Goal: Information Seeking & Learning: Learn about a topic

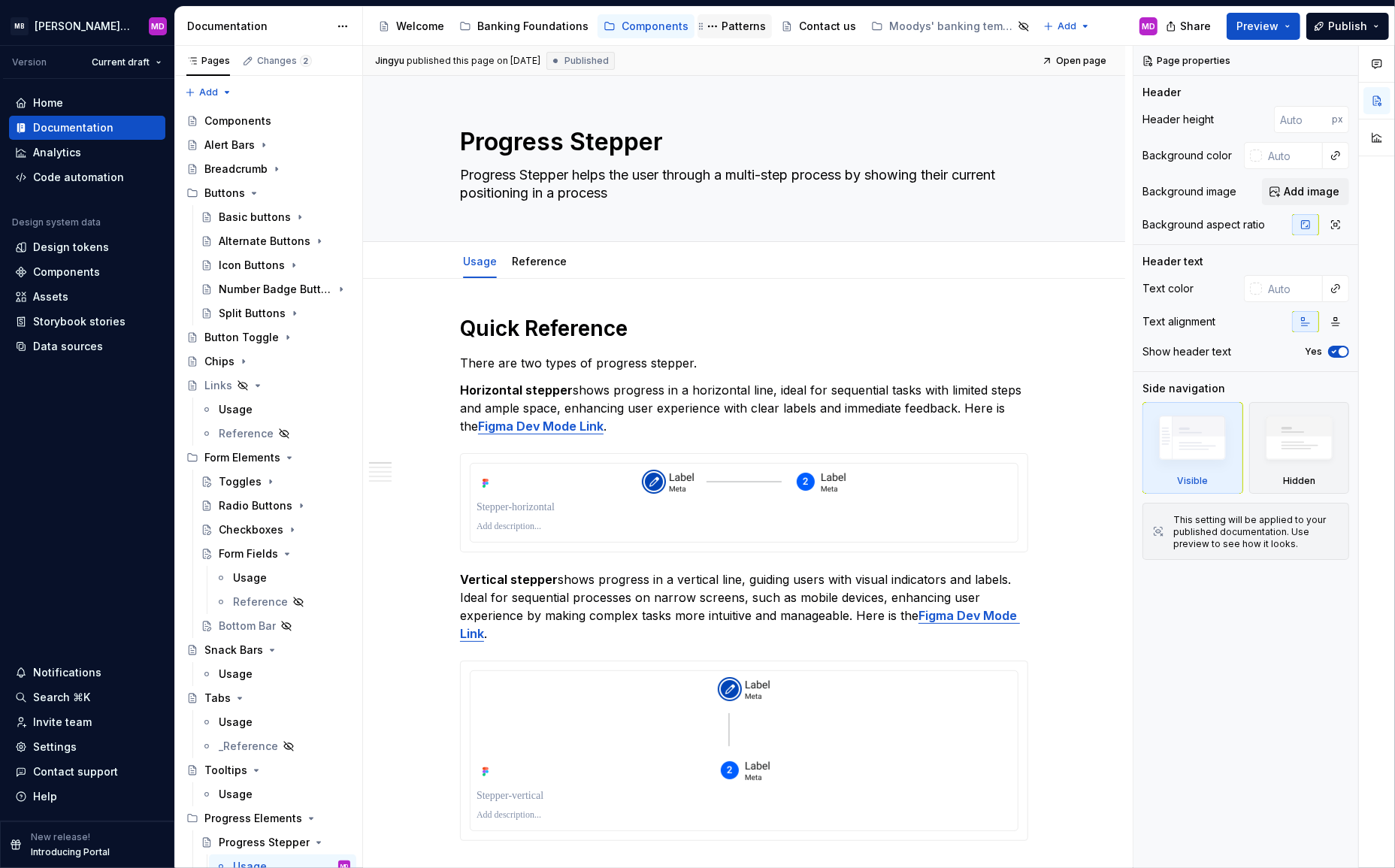
click at [727, 28] on div "Patterns" at bounding box center [743, 26] width 44 height 15
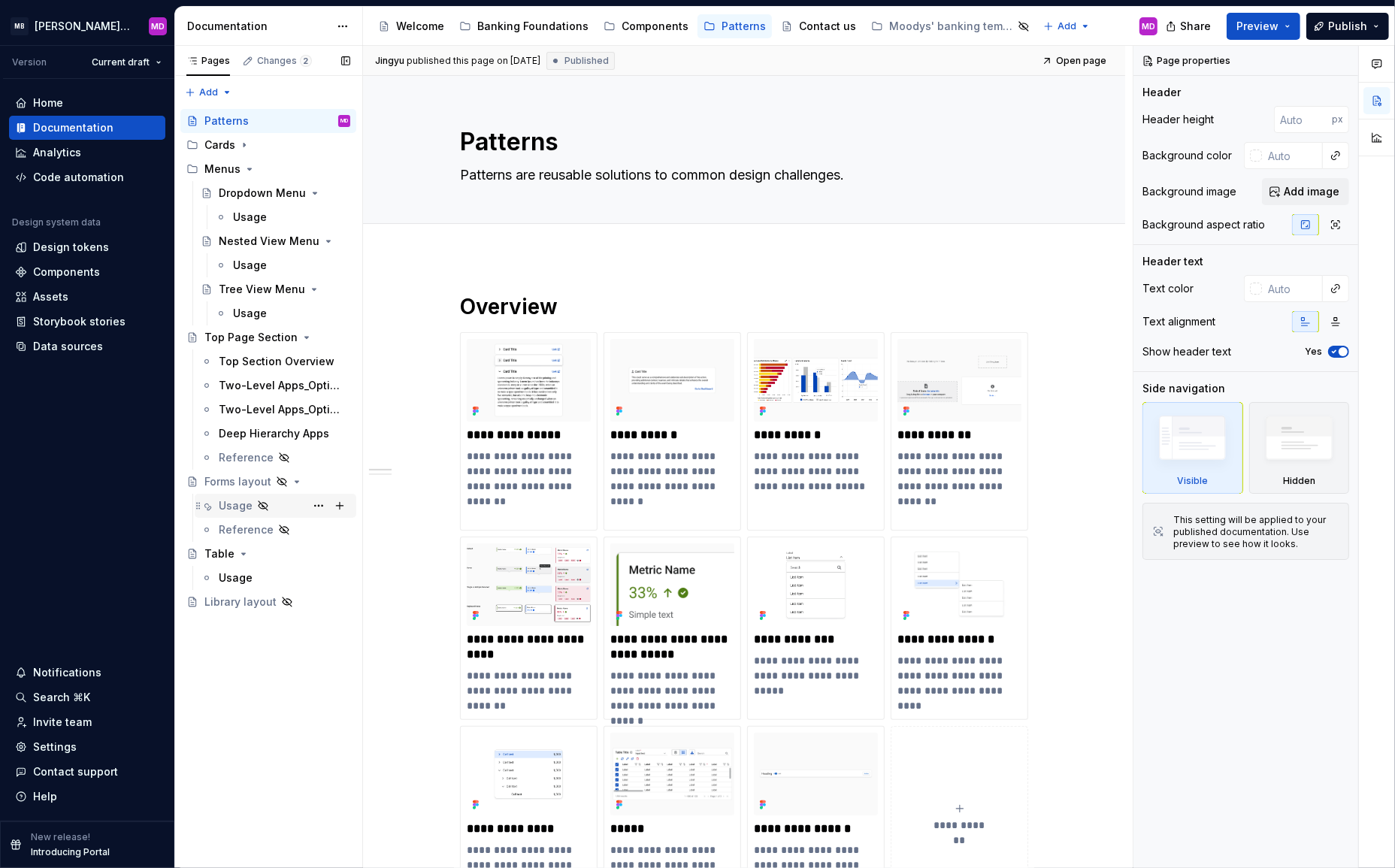
click at [284, 505] on div "Usage" at bounding box center [284, 505] width 132 height 21
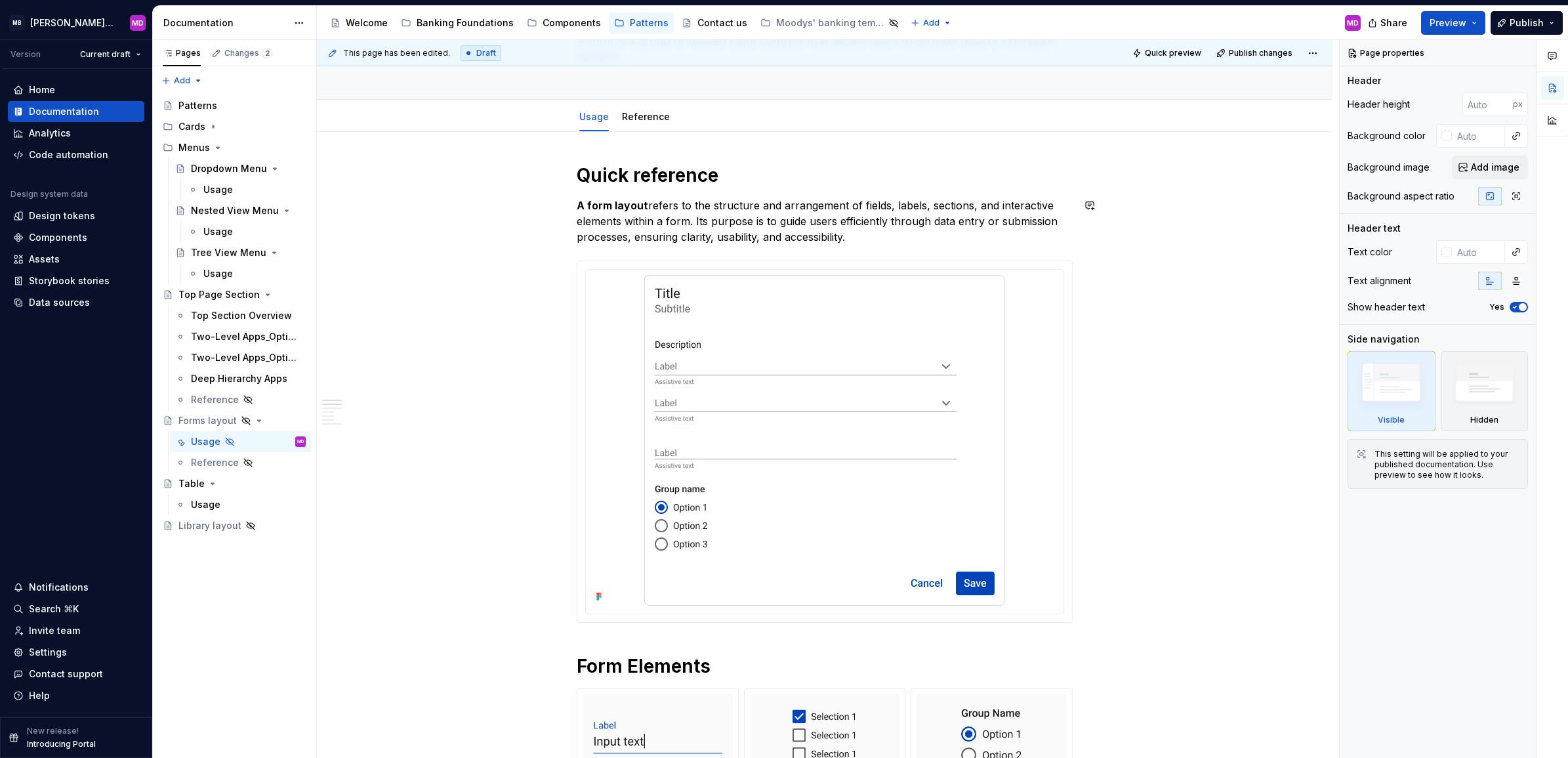
scroll to position [112, 0]
drag, startPoint x: 637, startPoint y: 168, endPoint x: 637, endPoint y: 176, distance: 8.0
click at [637, 168] on h1 "Quick reference" at bounding box center [824, 175] width 496 height 23
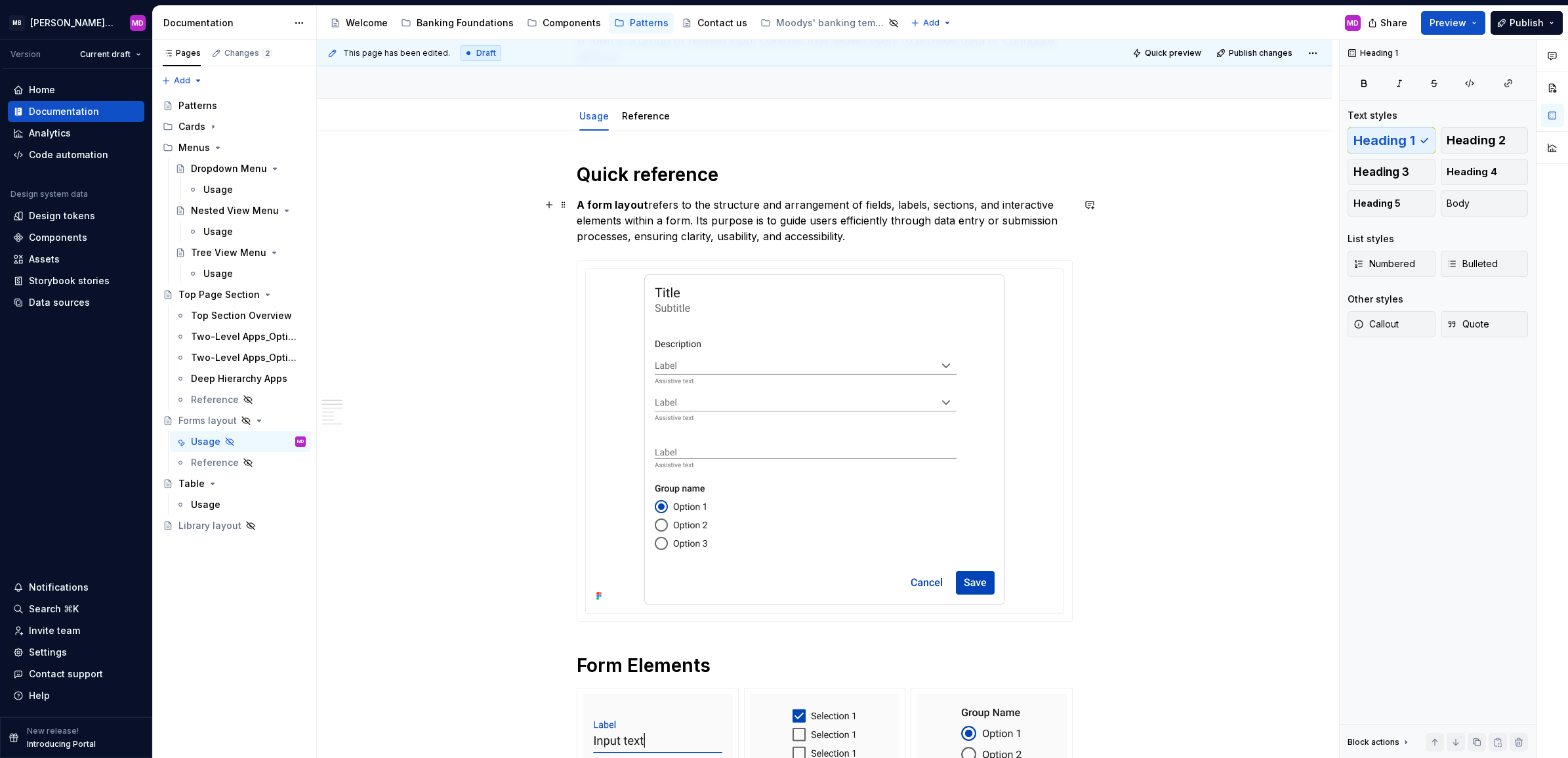
click at [672, 208] on p "A form layout refers to the structure and arrangement of fields, labels, sectio…" at bounding box center [824, 220] width 496 height 47
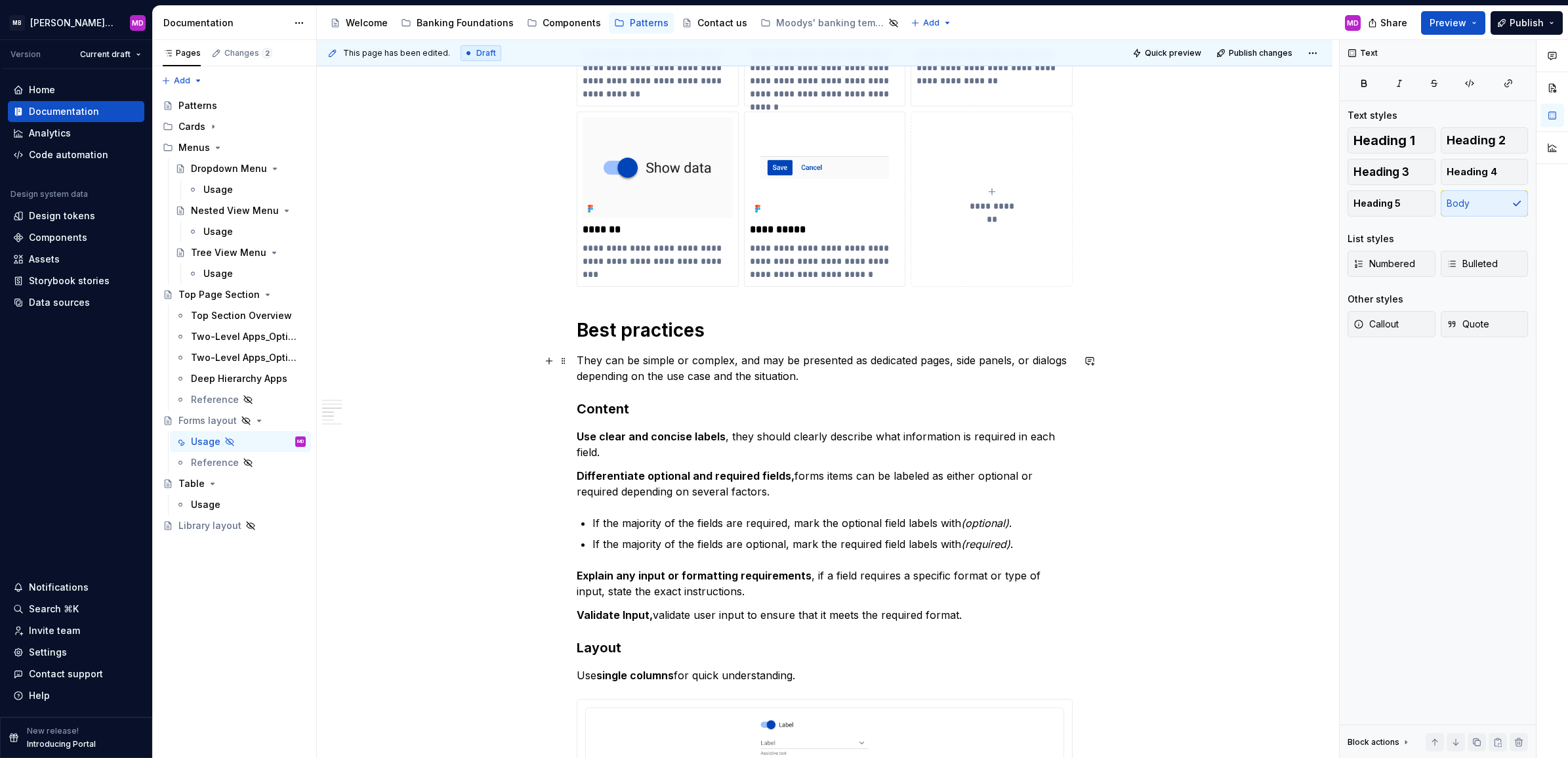
scroll to position [909, 0]
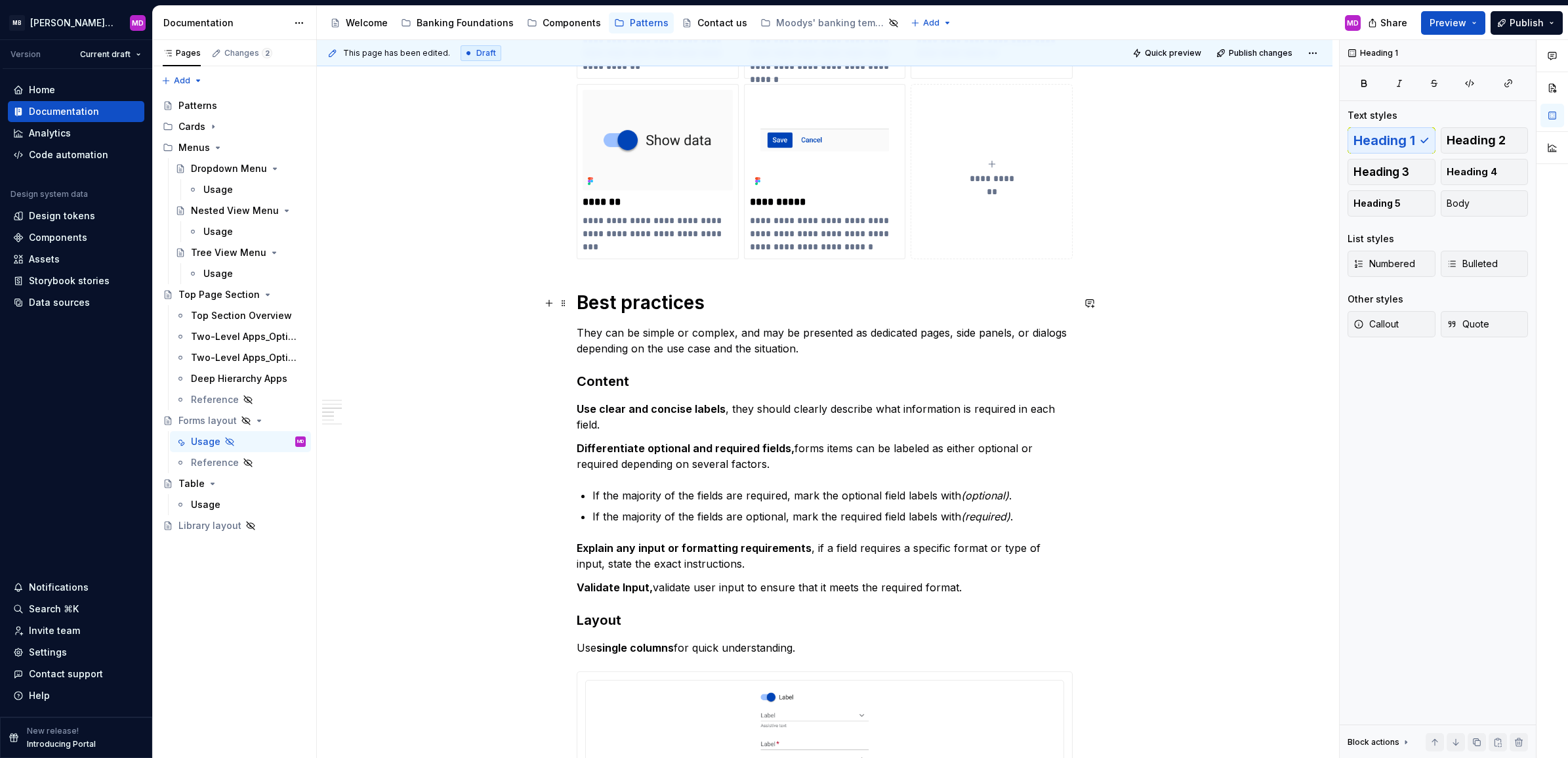
click at [622, 309] on h1 "Best practices" at bounding box center [824, 302] width 496 height 23
click at [610, 331] on p "They can be simple or complex, and may be presented as dedicated pages, side pa…" at bounding box center [824, 341] width 496 height 31
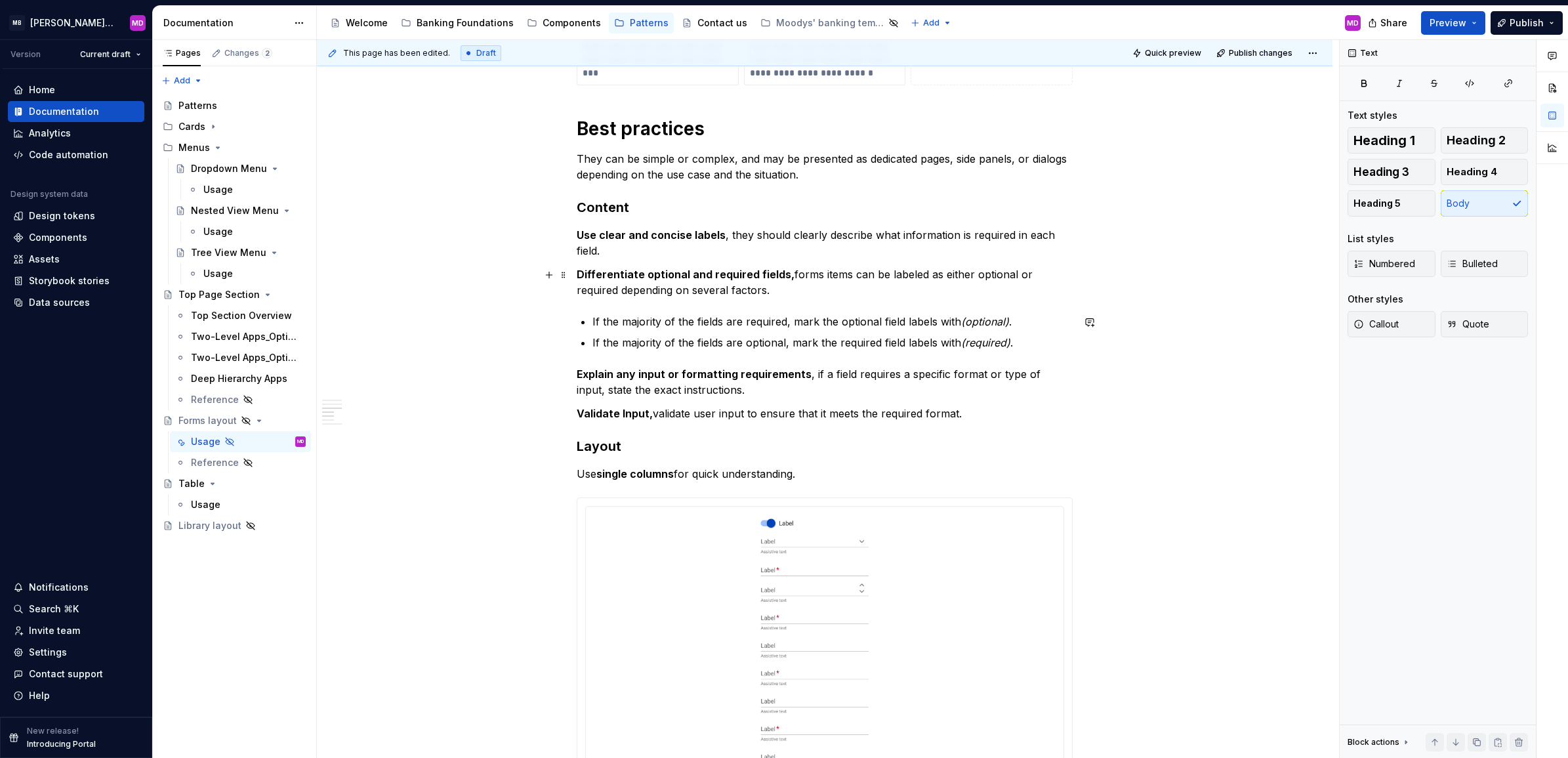
scroll to position [1083, 0]
click at [597, 205] on h3 "Content" at bounding box center [824, 206] width 496 height 18
click at [601, 443] on h3 "Layout" at bounding box center [824, 445] width 496 height 18
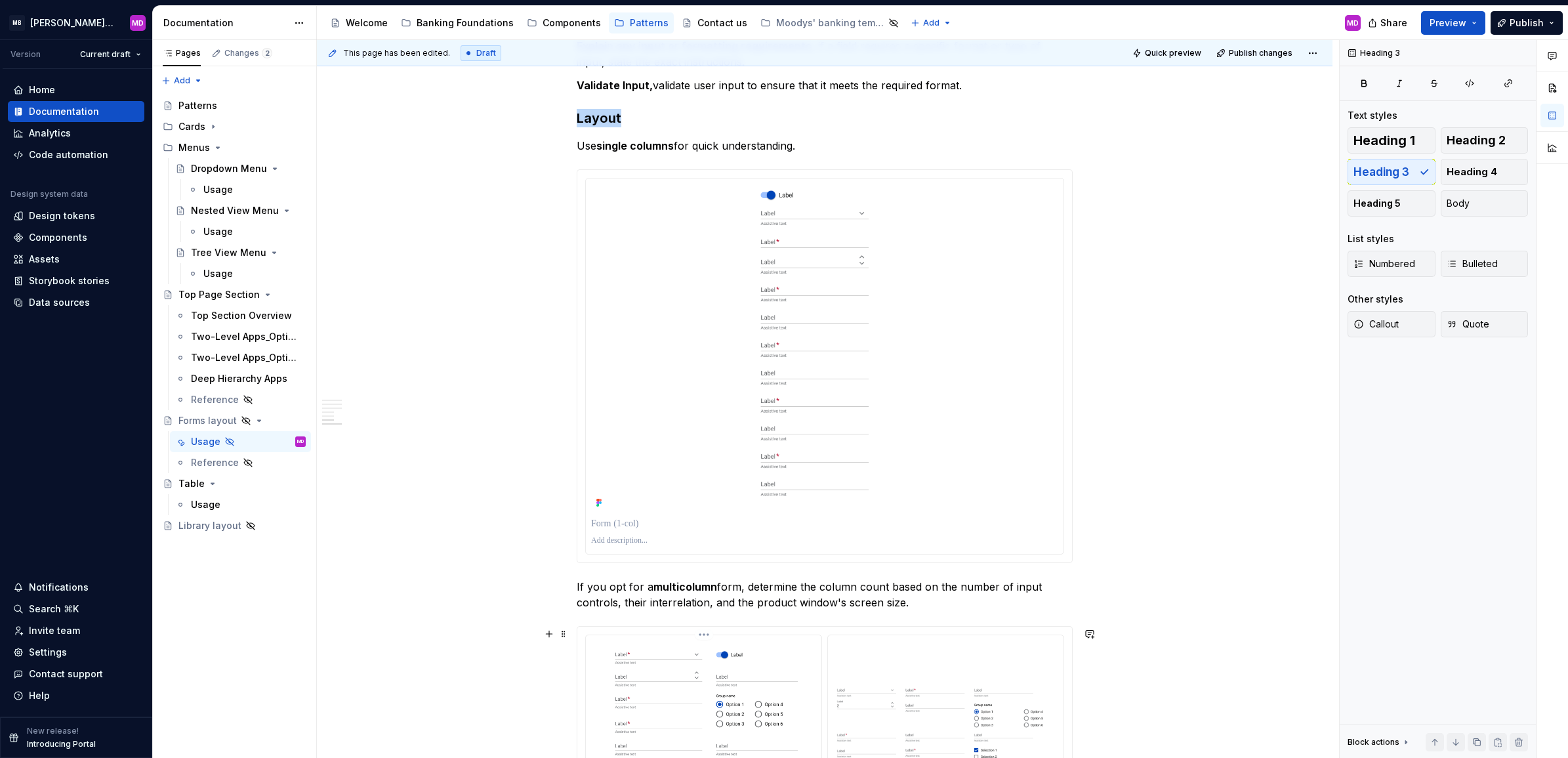
scroll to position [1922, 0]
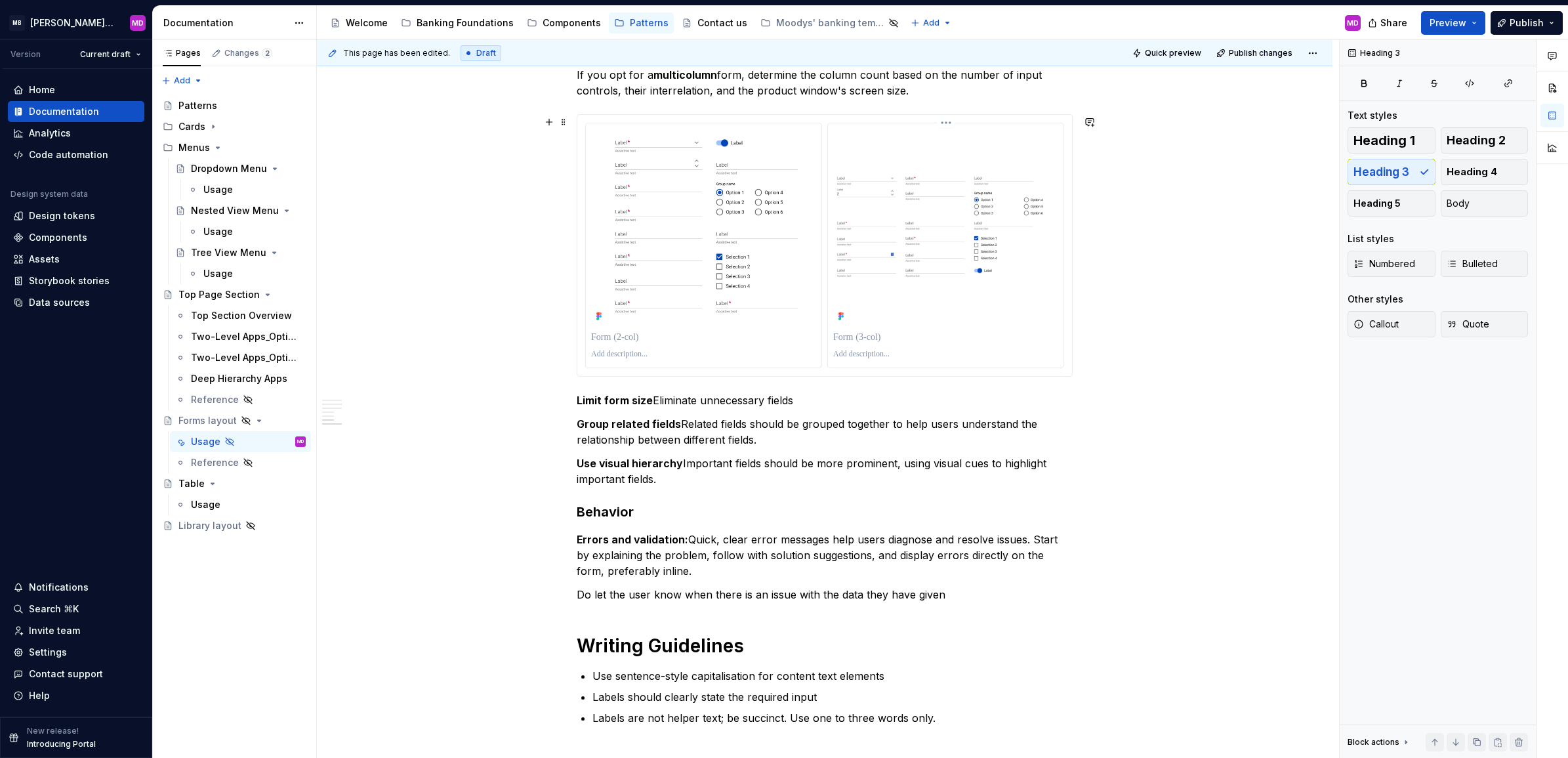
click at [726, 225] on img at bounding box center [703, 226] width 225 height 197
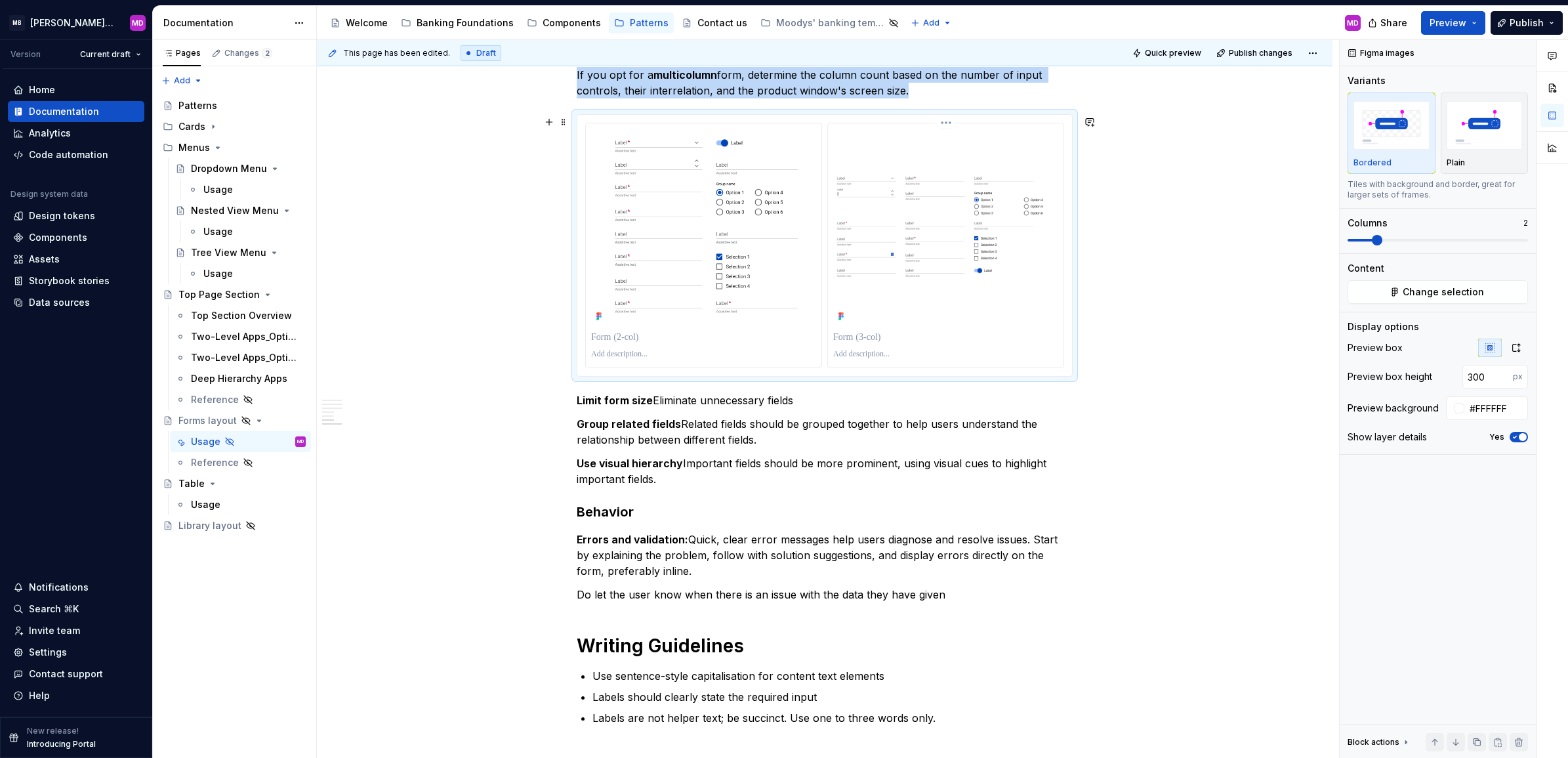
click at [866, 215] on img at bounding box center [945, 226] width 225 height 116
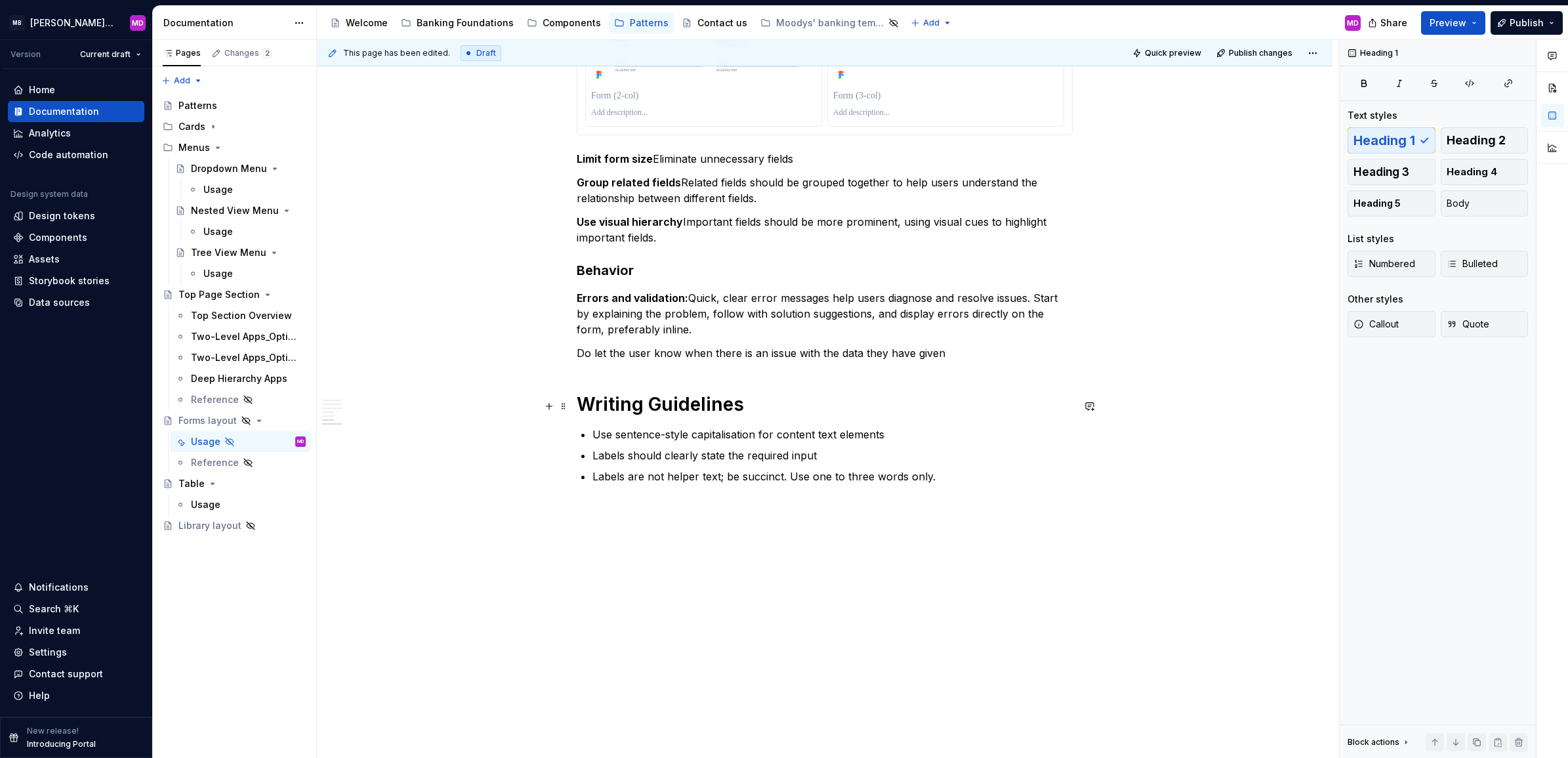
click at [621, 405] on h1 "Writing Guidelines" at bounding box center [824, 404] width 496 height 23
click at [706, 395] on h1 "Writing Guidelines" at bounding box center [824, 404] width 496 height 23
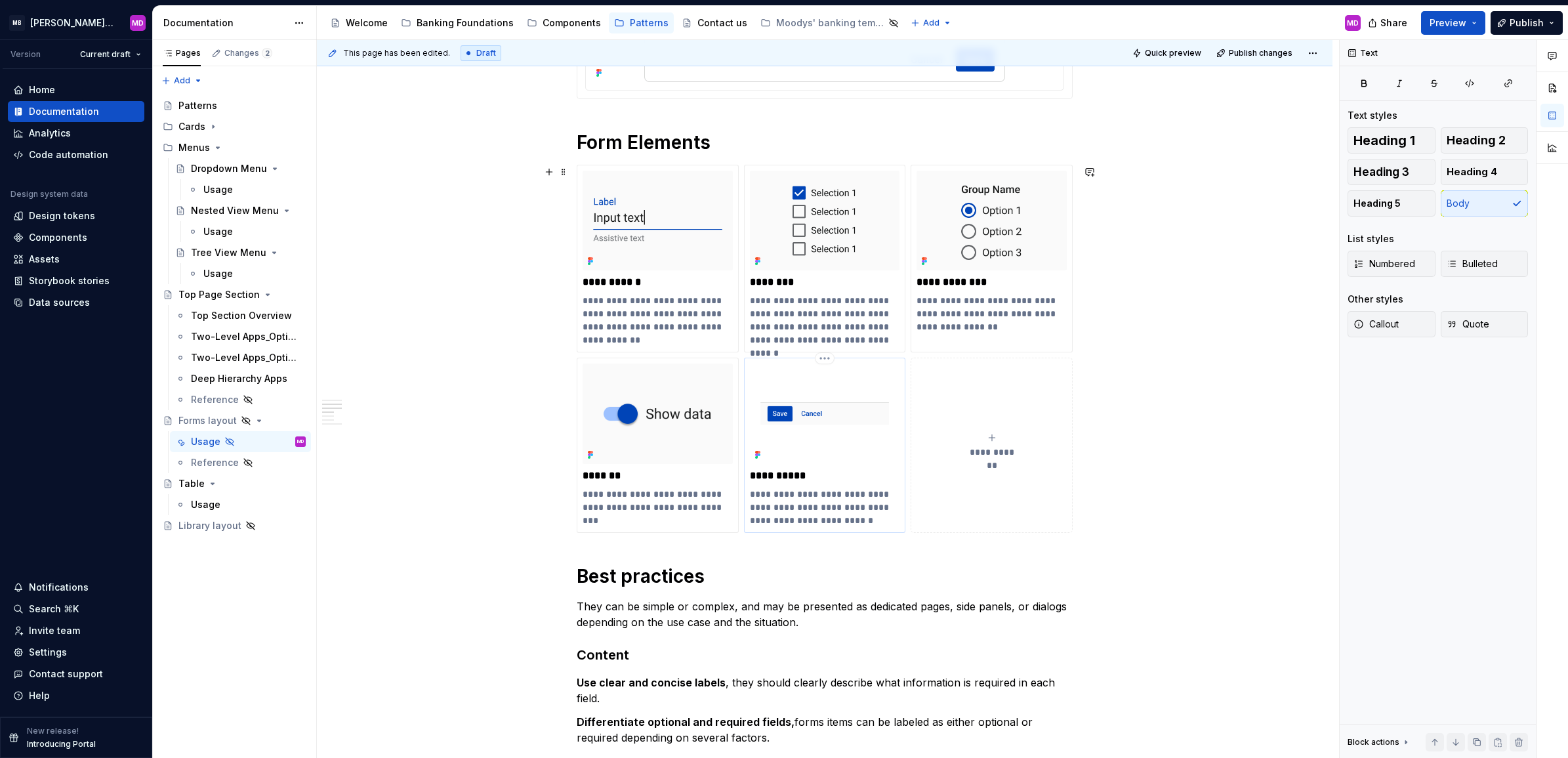
scroll to position [634, 0]
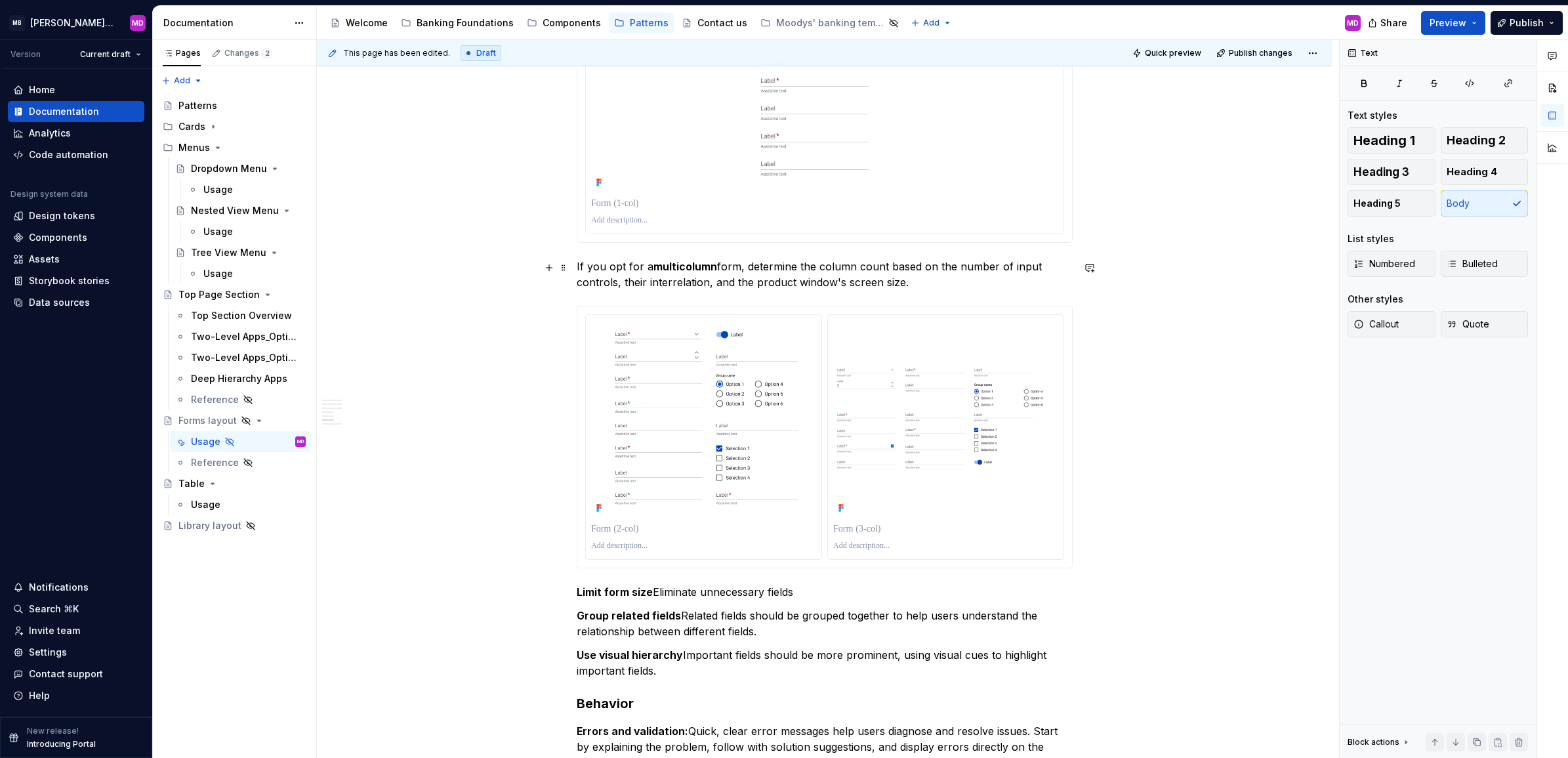
scroll to position [1731, 0]
type textarea "*"
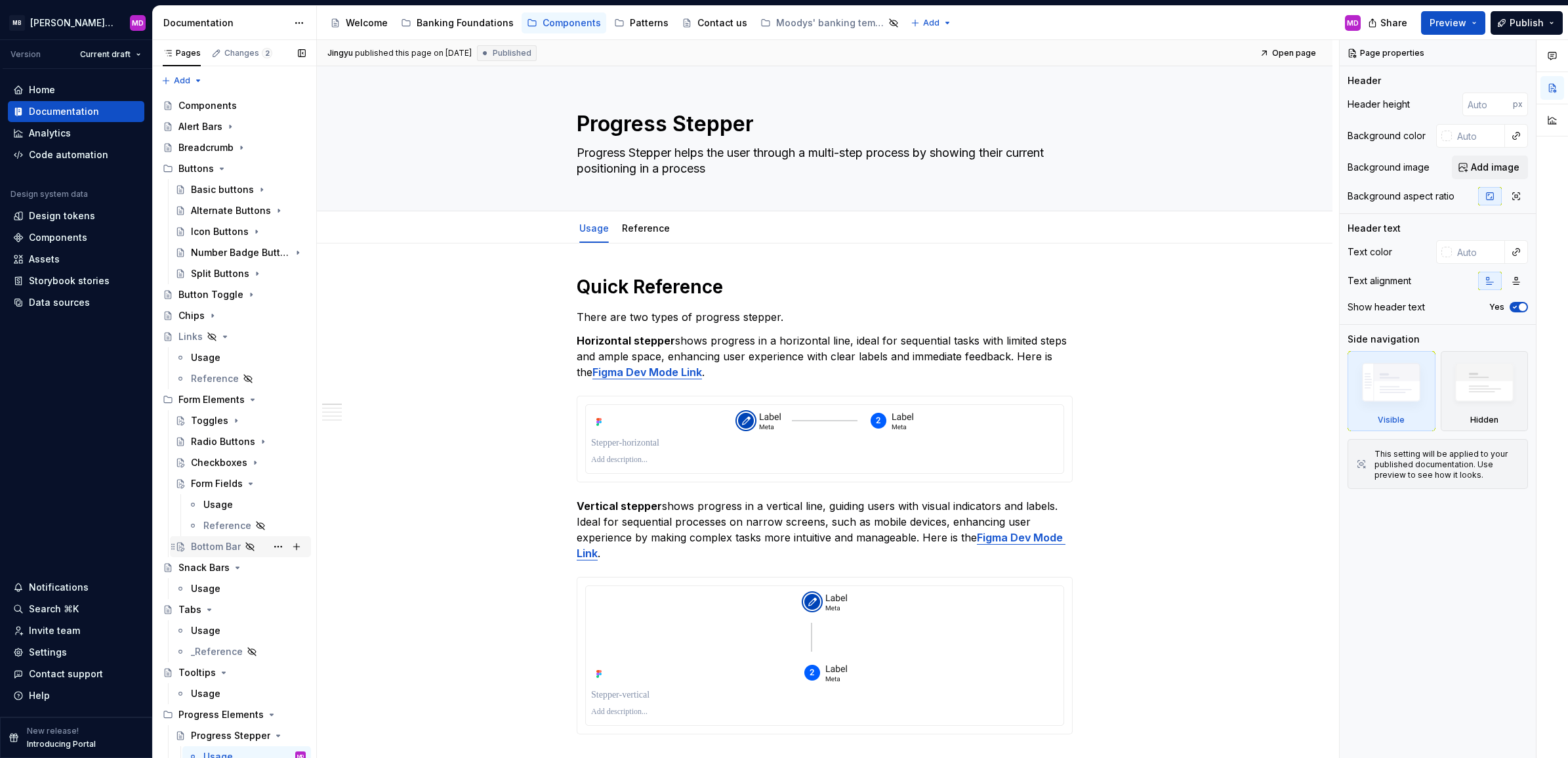
click at [217, 546] on div "Bottom Bar" at bounding box center [216, 547] width 50 height 13
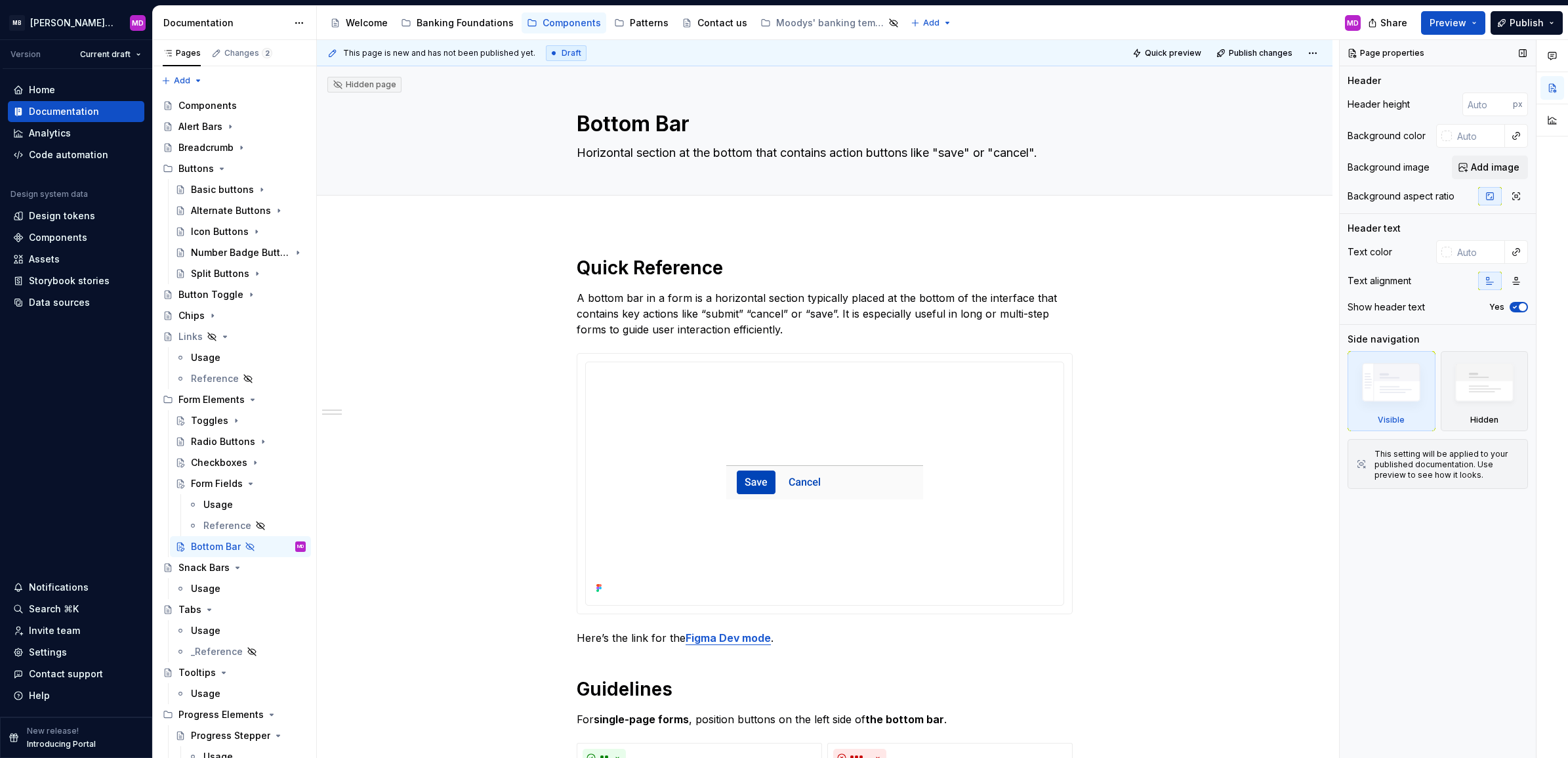
click at [1217, 560] on div "Page properties Header Header height px Background color Background image Add i…" at bounding box center [1437, 399] width 196 height 719
drag, startPoint x: 605, startPoint y: 261, endPoint x: 712, endPoint y: 331, distance: 127.9
click at [605, 262] on h1 "Quick Reference" at bounding box center [824, 268] width 496 height 23
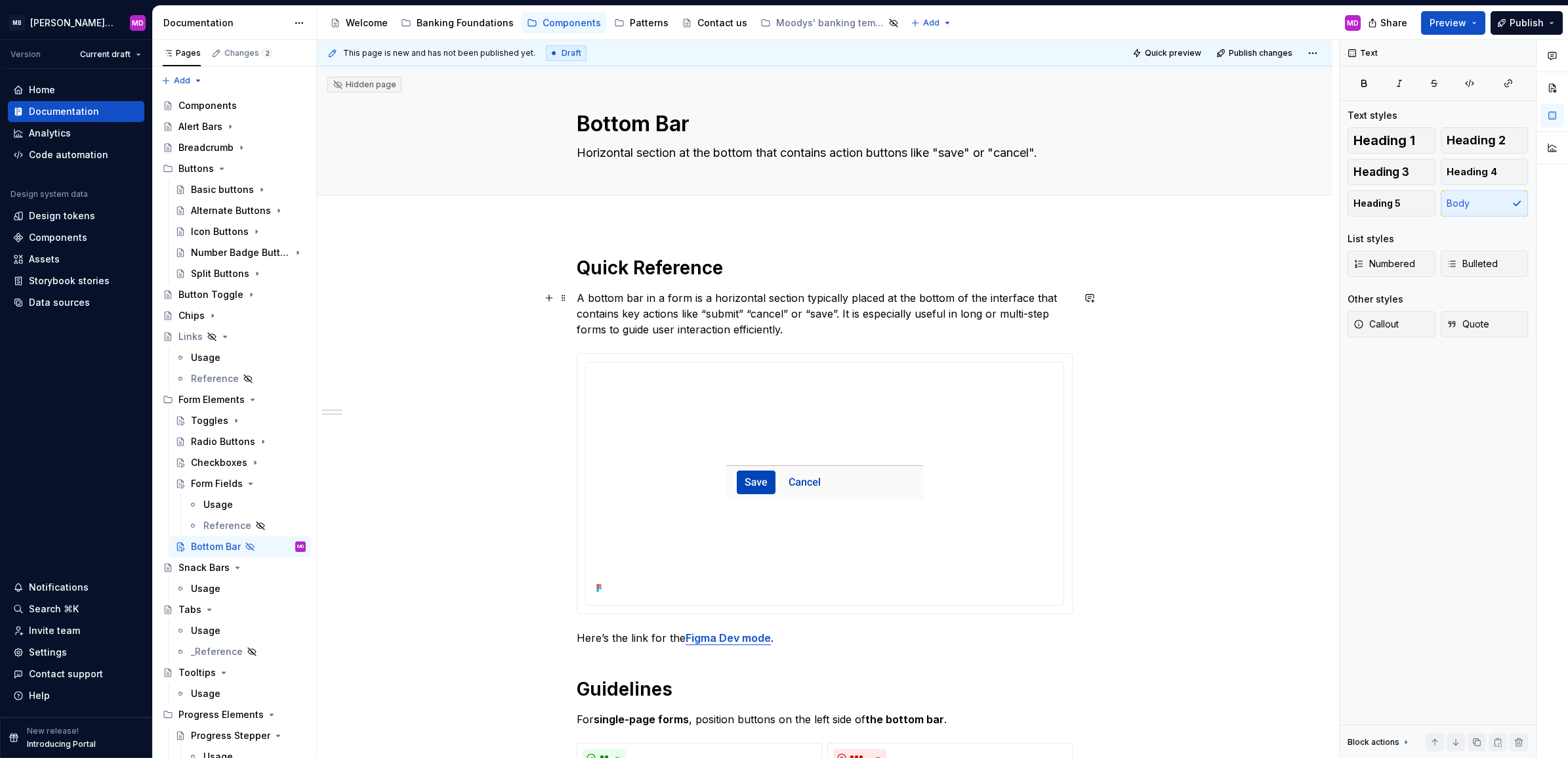
click at [636, 303] on p "A bottom bar in a form is a horizontal section typically placed at the bottom o…" at bounding box center [824, 313] width 496 height 47
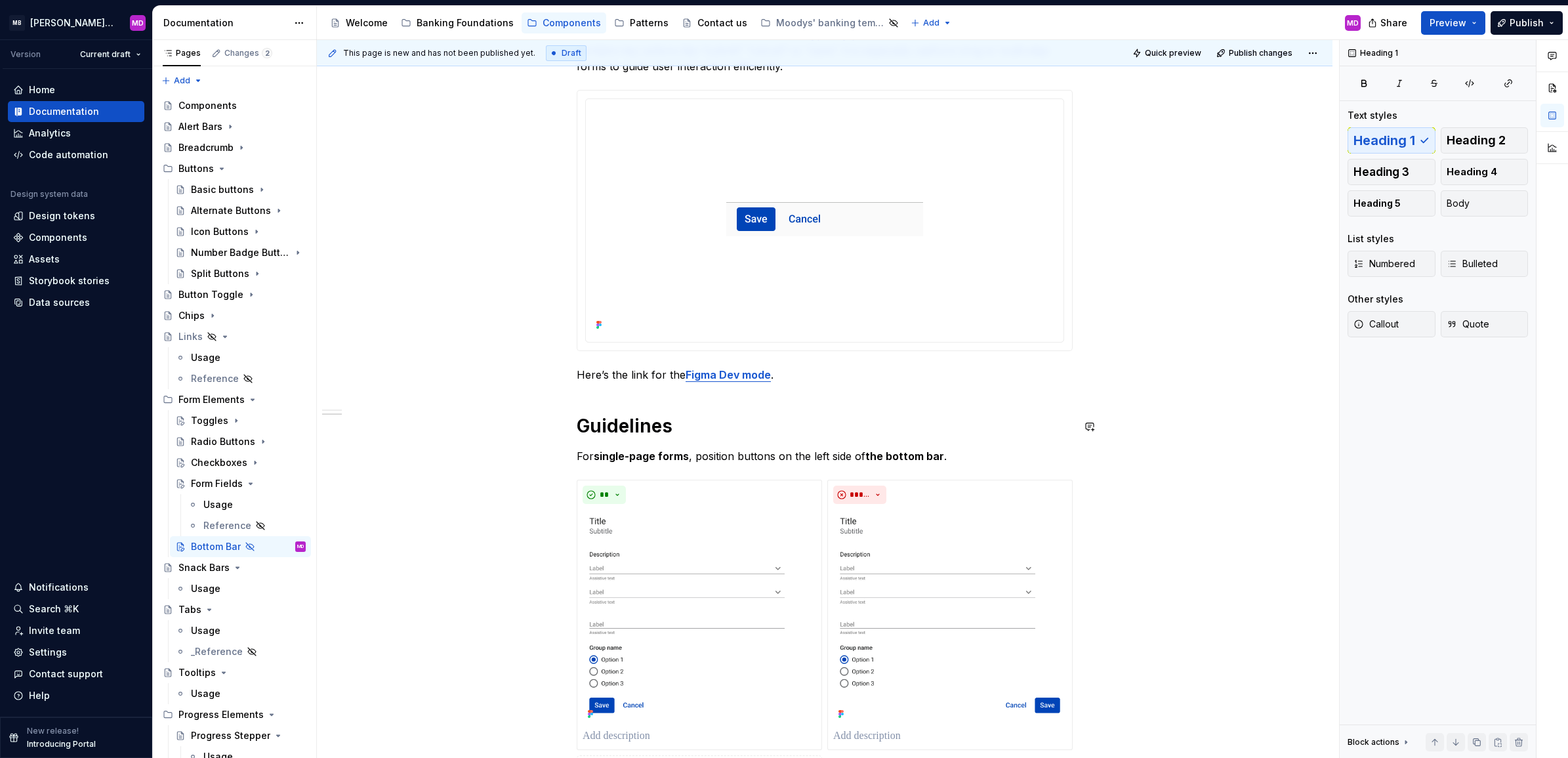
click at [621, 419] on h1 "Guidelines" at bounding box center [824, 426] width 496 height 23
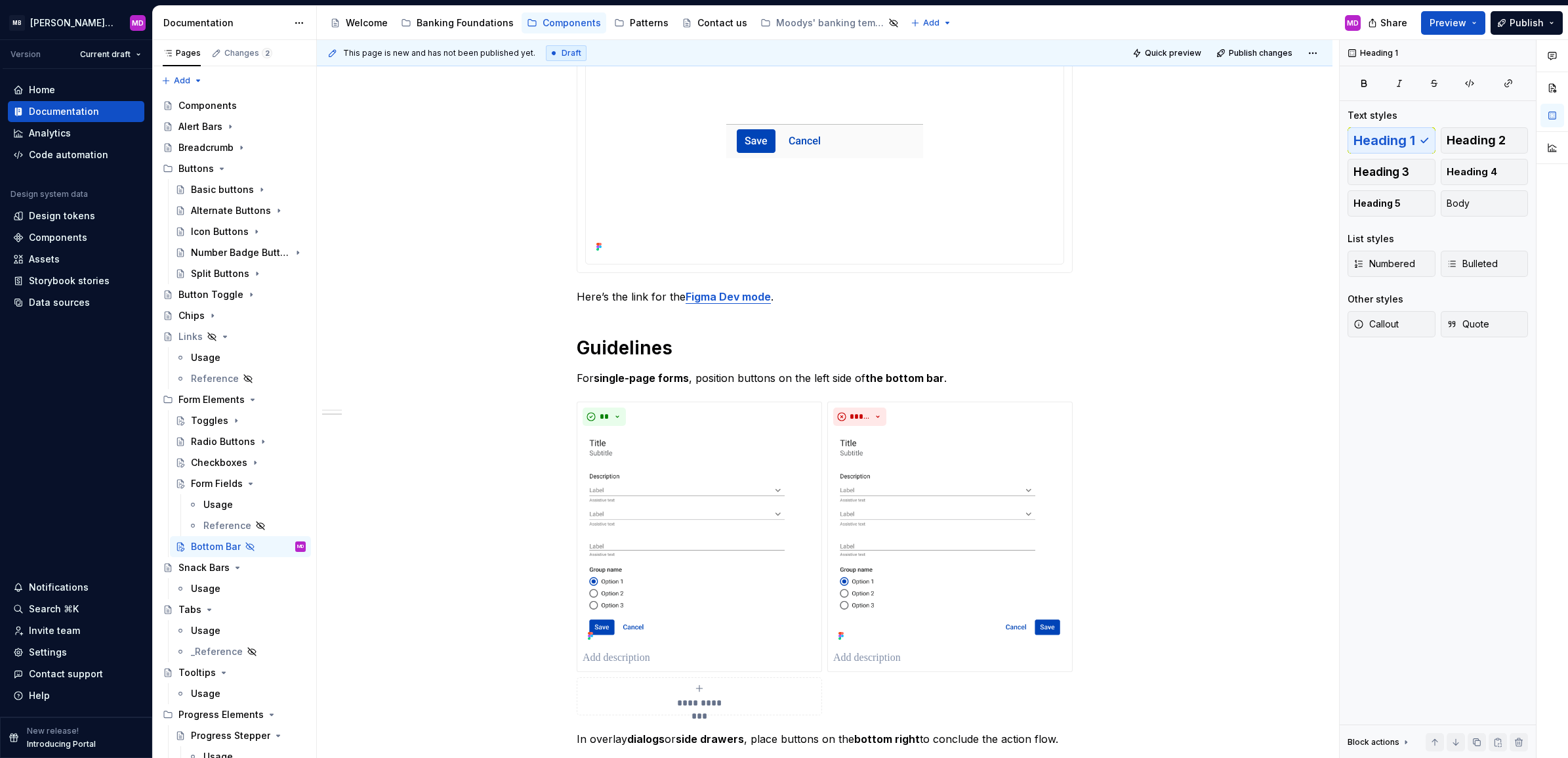
scroll to position [410, 0]
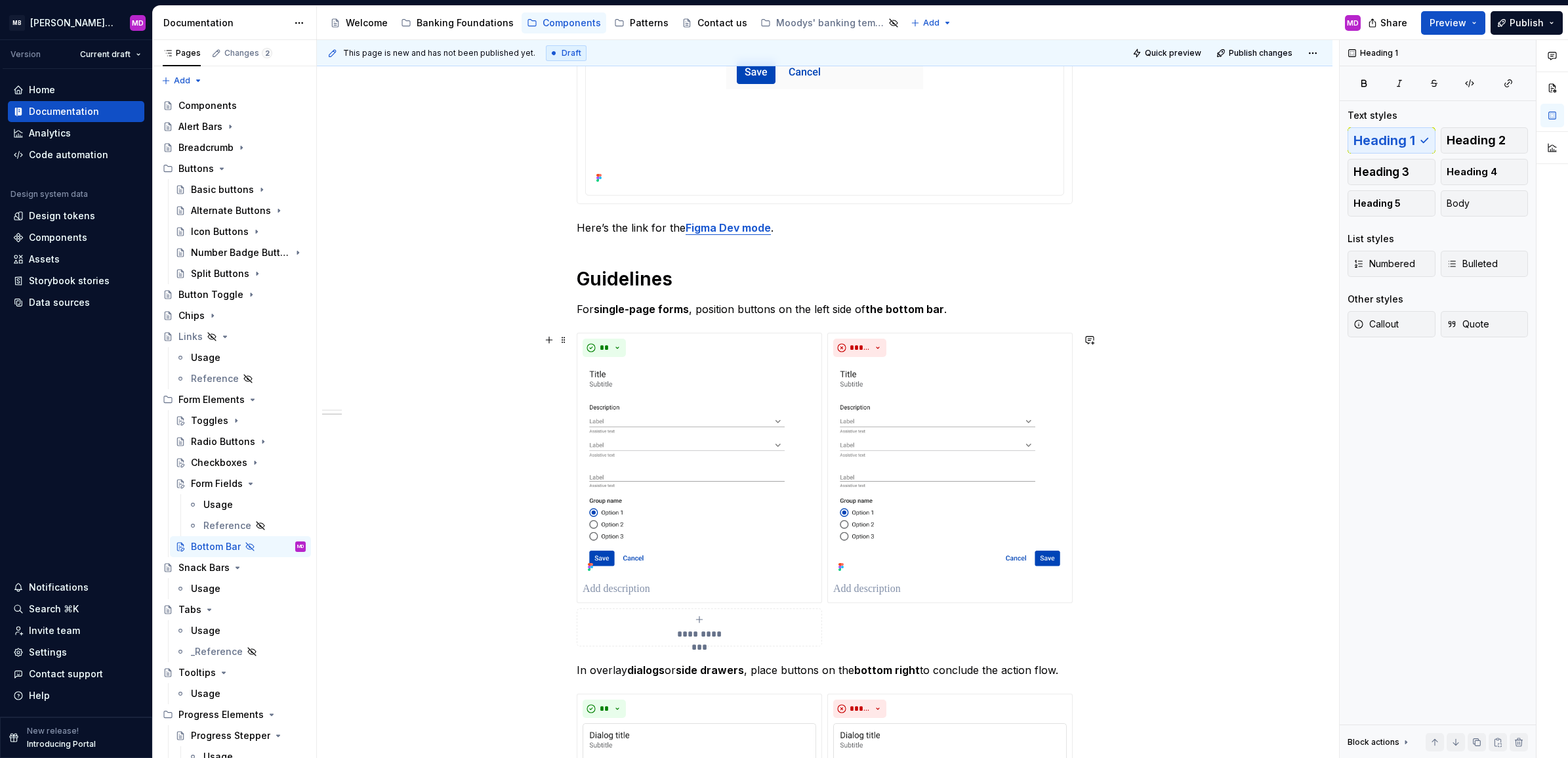
click at [400, 364] on div "**********" at bounding box center [824, 726] width 1015 height 1824
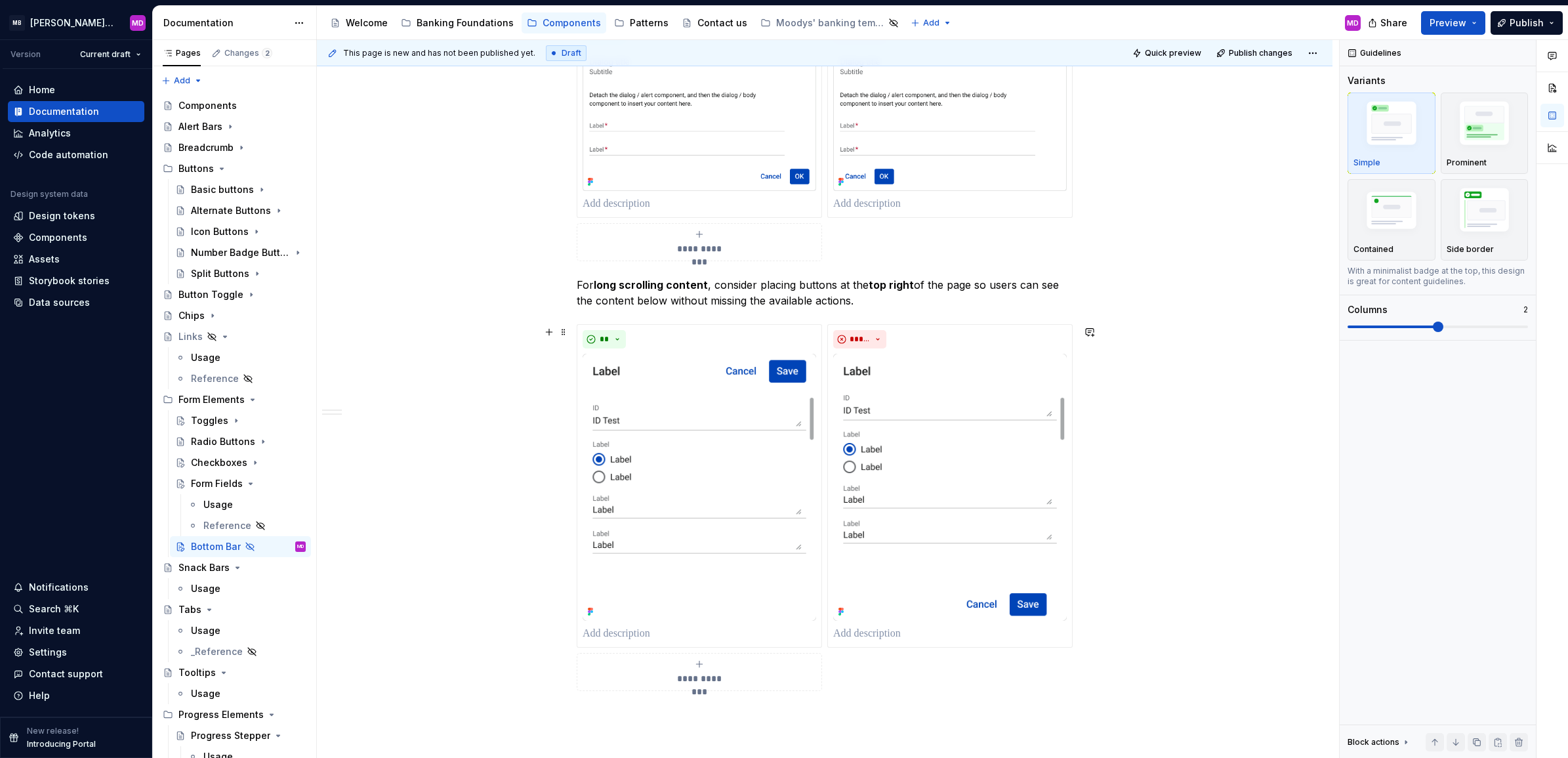
scroll to position [1111, 0]
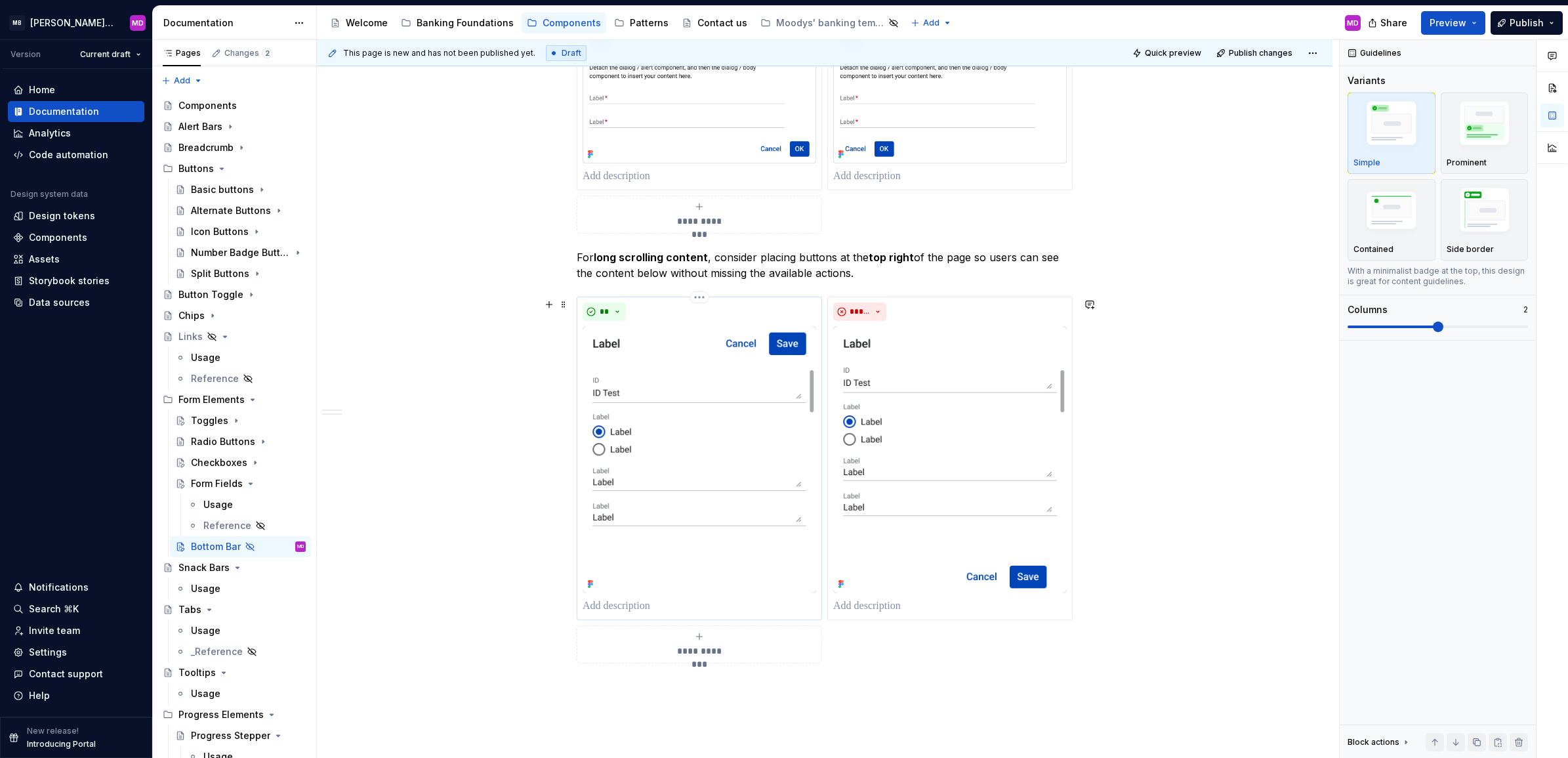
click at [759, 392] on img at bounding box center [699, 459] width 233 height 267
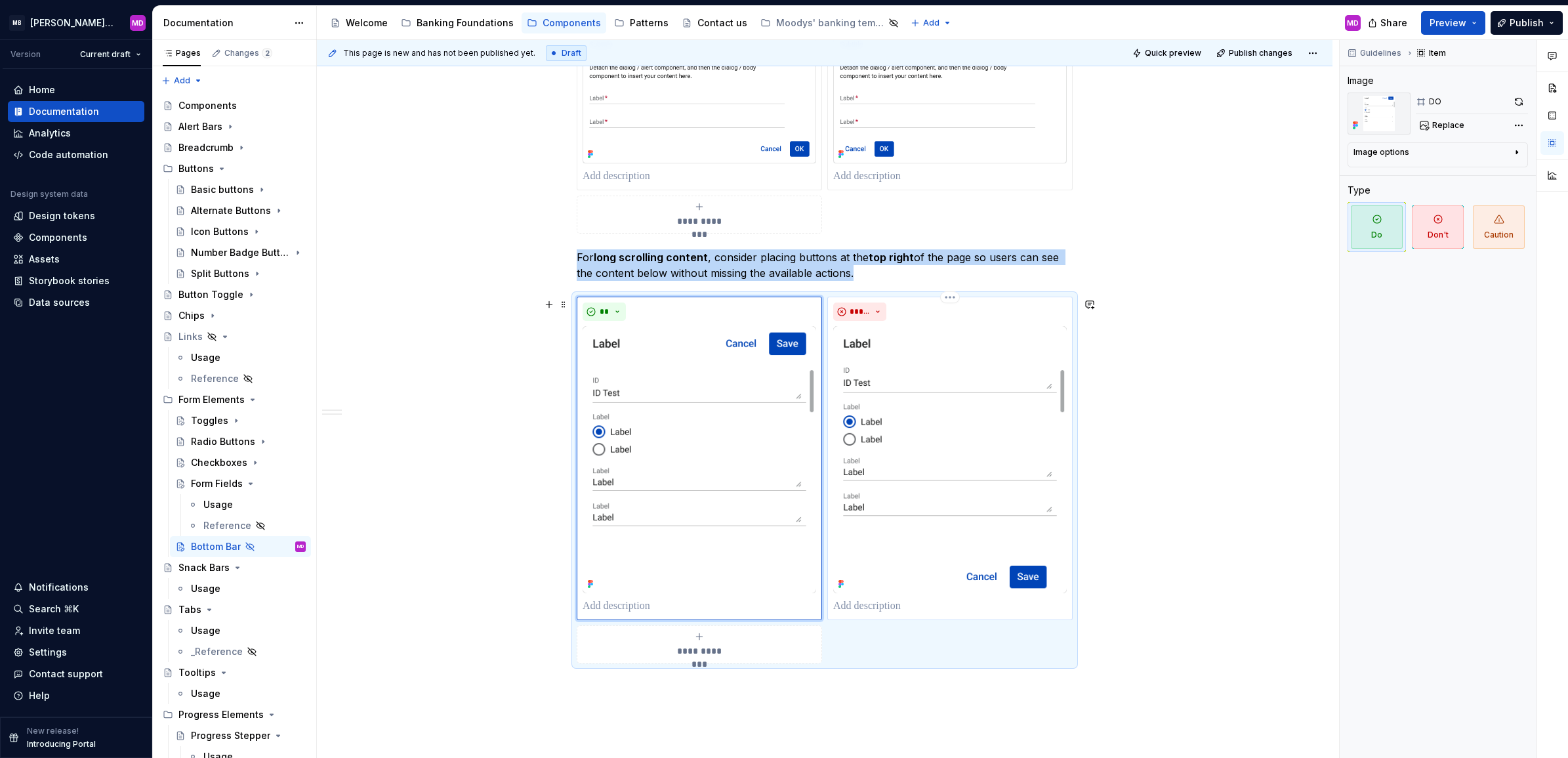
click at [956, 404] on img at bounding box center [950, 459] width 233 height 267
click at [702, 451] on img at bounding box center [699, 459] width 233 height 267
click at [900, 445] on img at bounding box center [950, 459] width 233 height 267
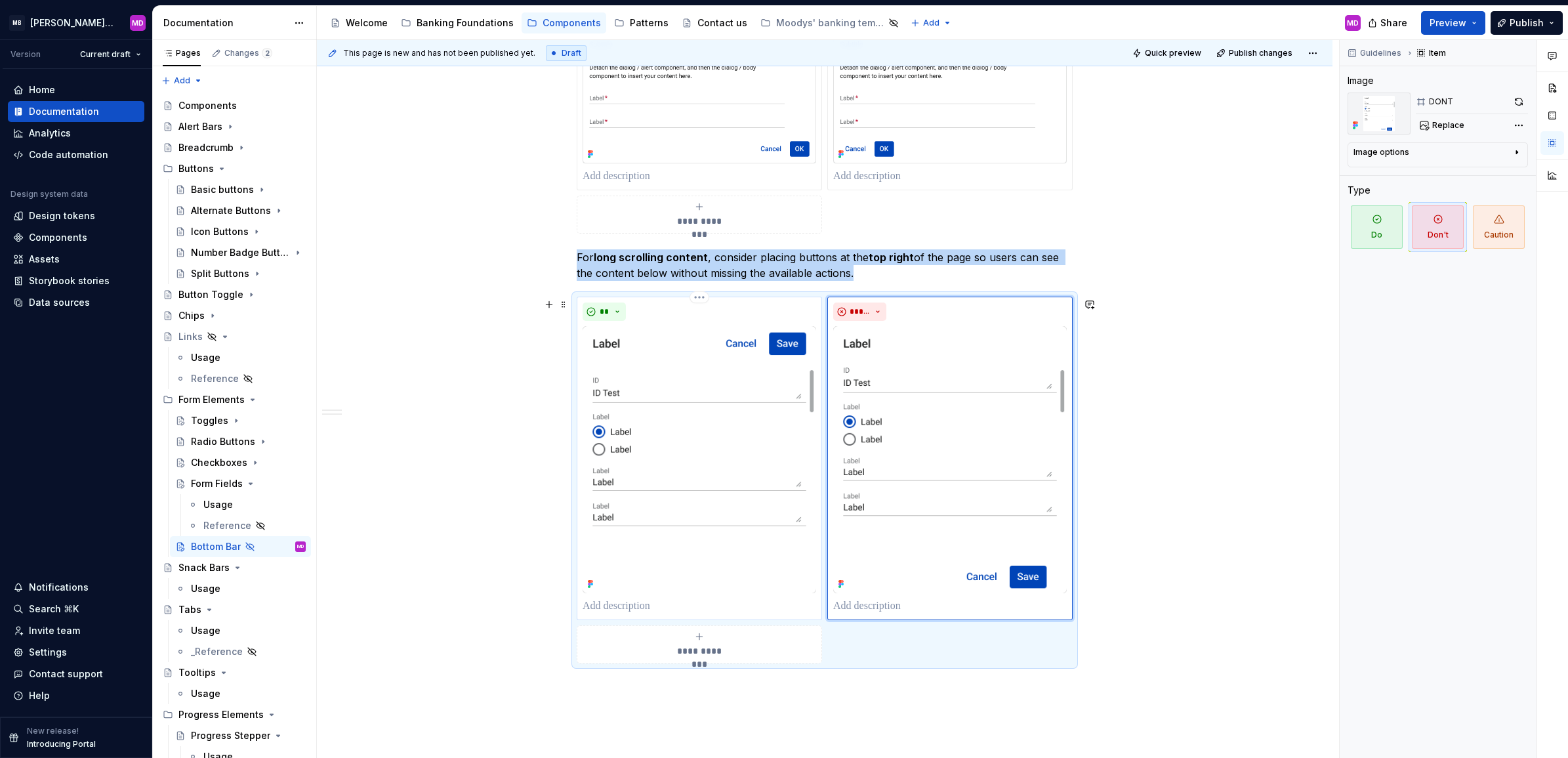
click at [738, 431] on img at bounding box center [699, 459] width 233 height 267
click at [989, 431] on img at bounding box center [950, 459] width 233 height 267
click at [860, 276] on p "For long scrolling content , consider placing buttons at the top right of the p…" at bounding box center [824, 265] width 496 height 31
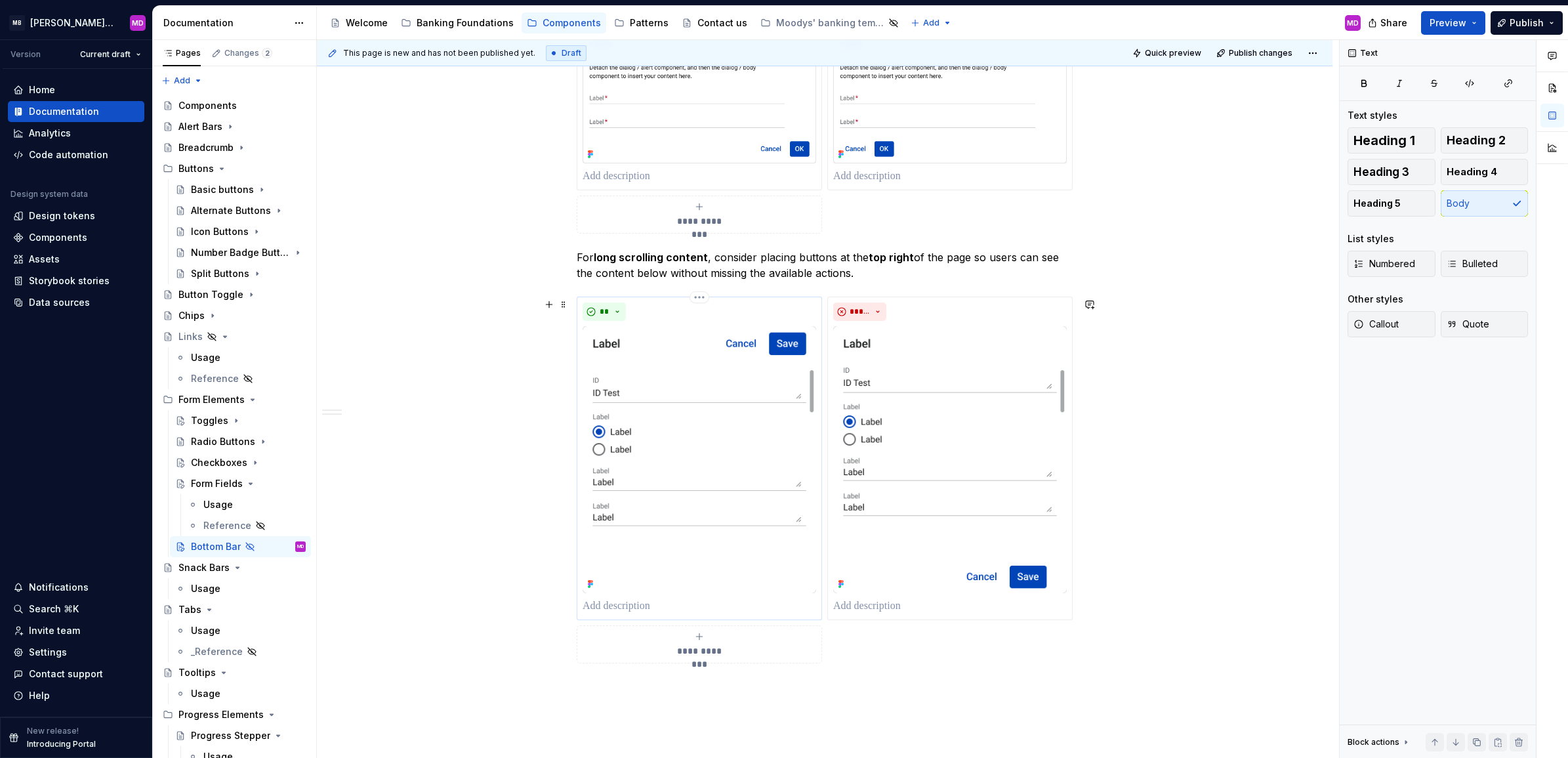
click at [665, 458] on img at bounding box center [699, 459] width 233 height 267
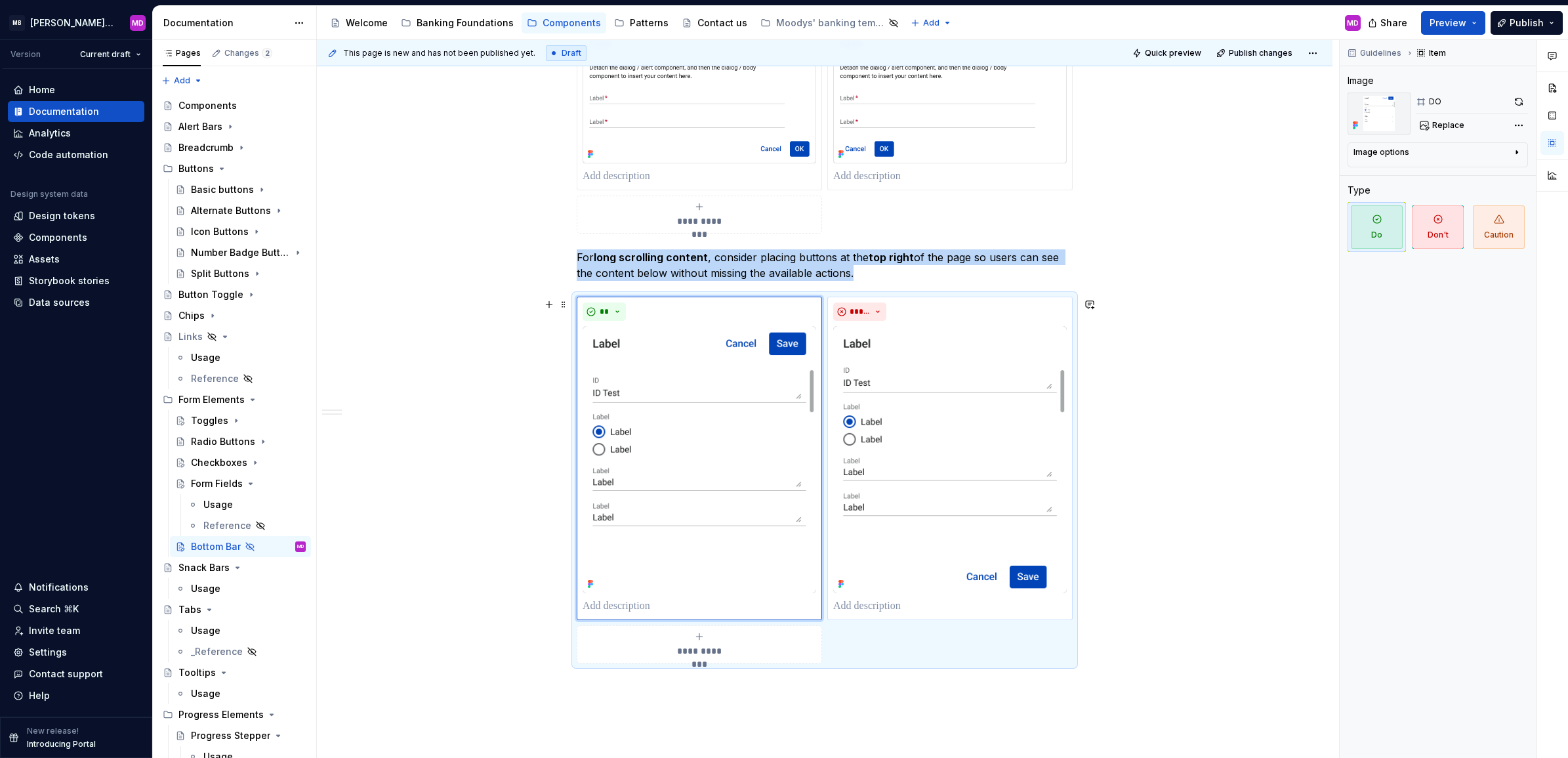
type textarea "*"
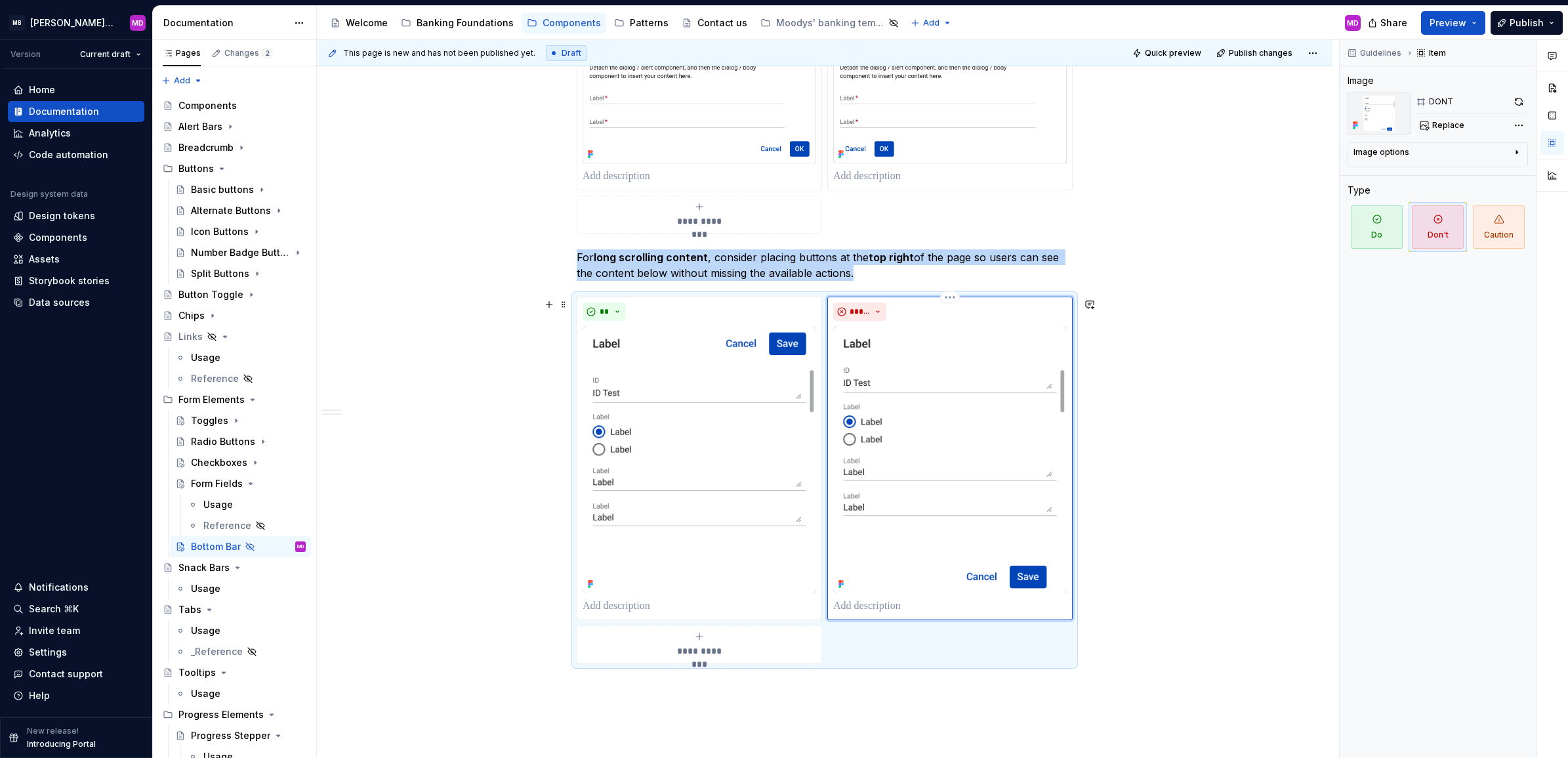
click at [933, 430] on img at bounding box center [950, 459] width 233 height 267
click at [435, 449] on div "**********" at bounding box center [824, 25] width 1015 height 1824
